Goal: Transaction & Acquisition: Purchase product/service

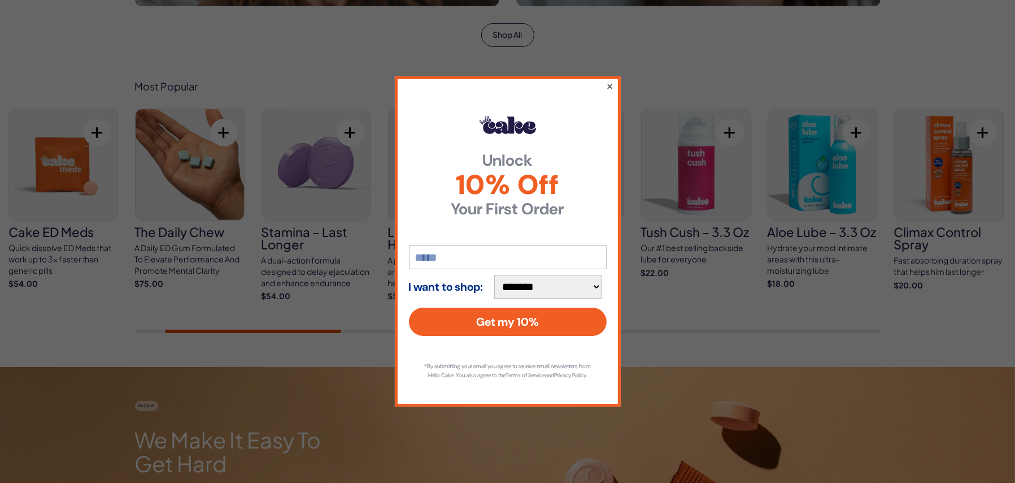
click at [609, 81] on button "×" at bounding box center [609, 86] width 7 height 14
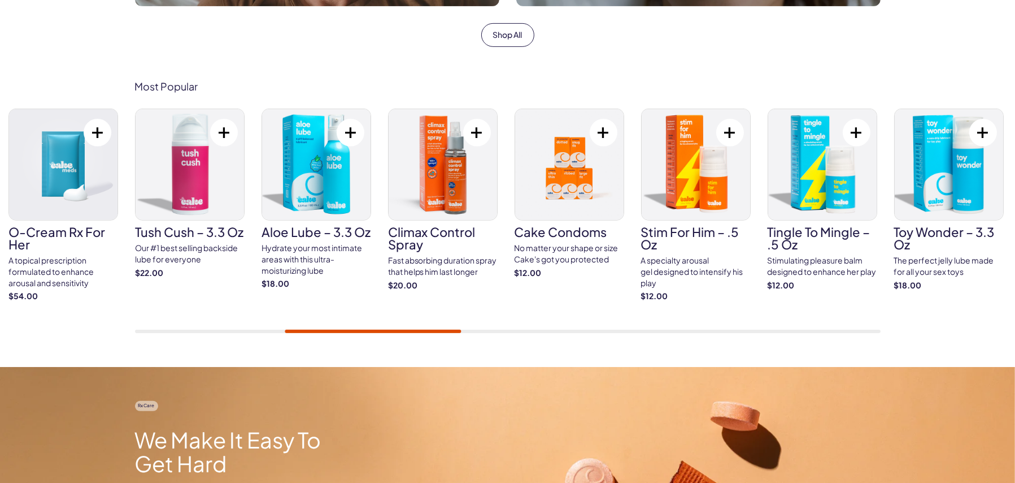
click at [663, 265] on div "A specialty arousal gel designed to intensify his play" at bounding box center [696, 271] width 110 height 33
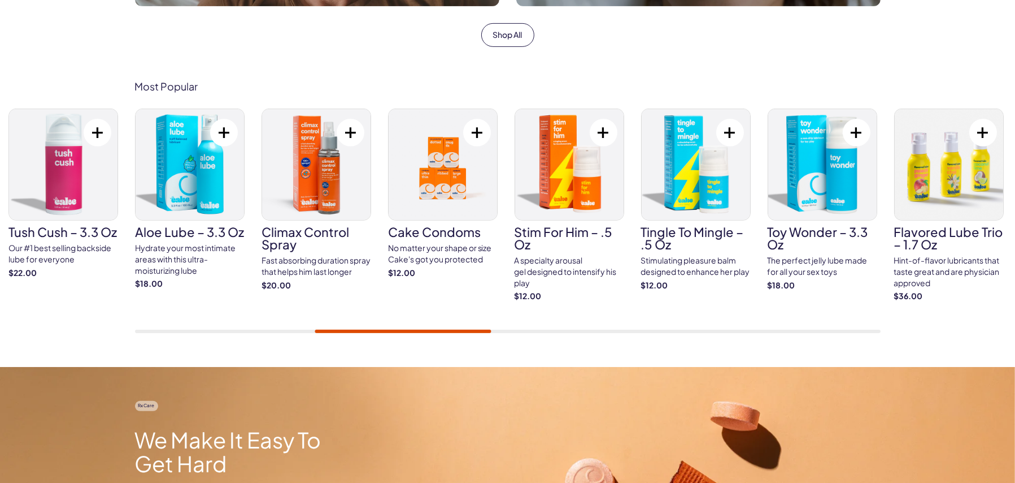
click at [674, 230] on h3 "Tingle To Mingle – .5 oz" at bounding box center [696, 237] width 110 height 25
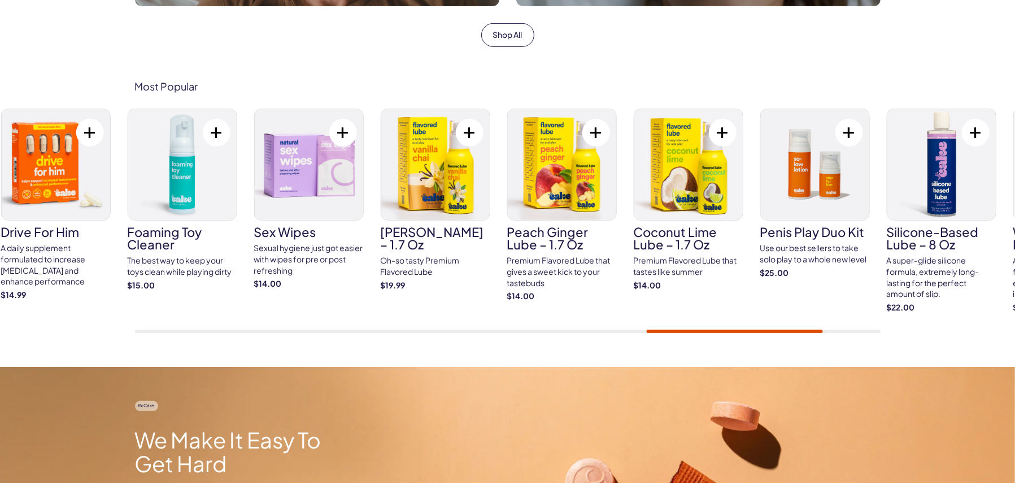
click at [768, 336] on div "Most Popular Cake ED Meds Quick dissolve ED Meds that work up to 3x faster than…" at bounding box center [507, 207] width 1015 height 320
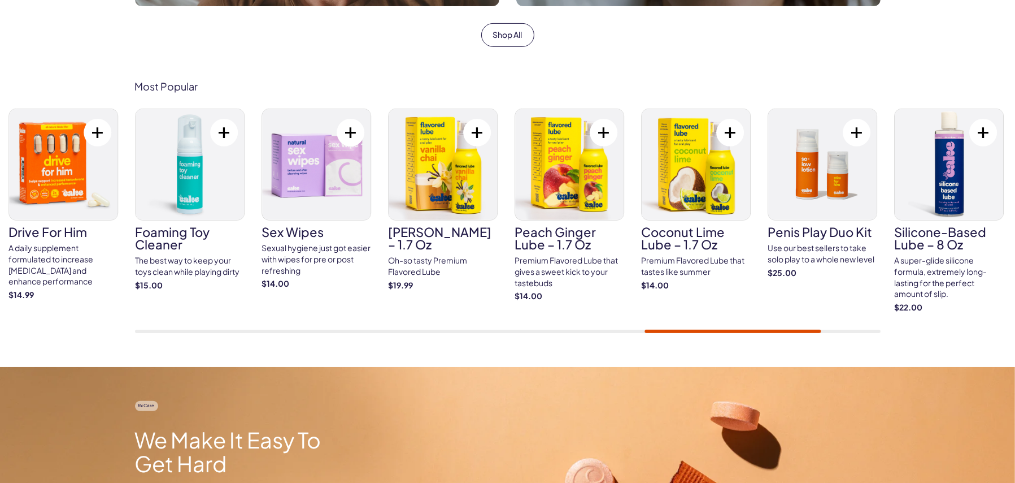
click at [656, 232] on h3 "Coconut Lime Lube – 1.7 oz" at bounding box center [696, 237] width 110 height 25
